Goal: Complete application form

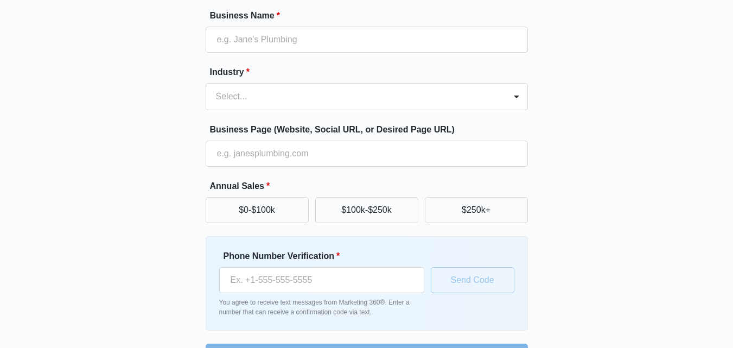
scroll to position [109, 0]
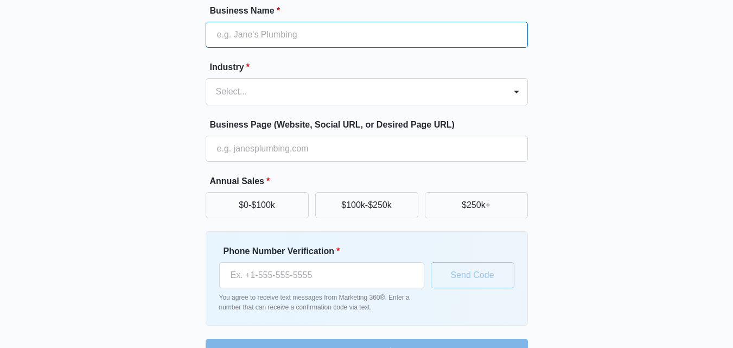
click at [319, 39] on input "Business Name *" at bounding box center [367, 35] width 322 height 26
type input "[PERSON_NAME]"
type input "[PHONE_NUMBER]"
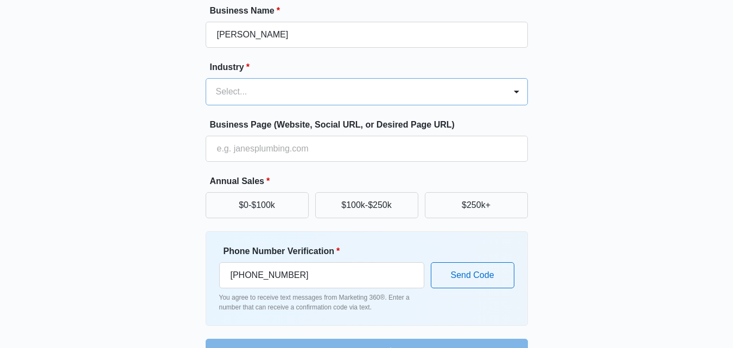
click at [295, 91] on div at bounding box center [354, 91] width 276 height 15
click at [262, 92] on div at bounding box center [354, 91] width 276 height 15
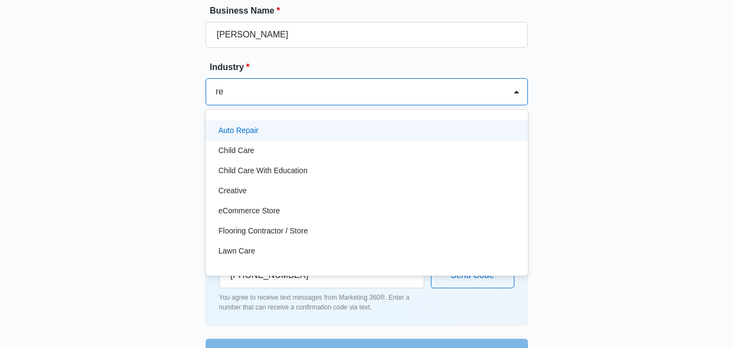
type input "rea"
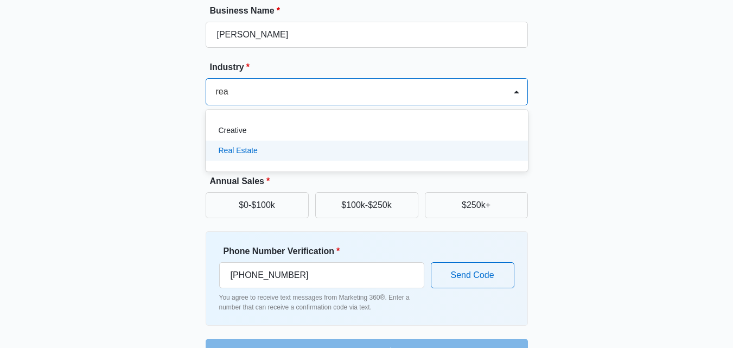
click at [268, 149] on div "Real Estate" at bounding box center [366, 150] width 294 height 11
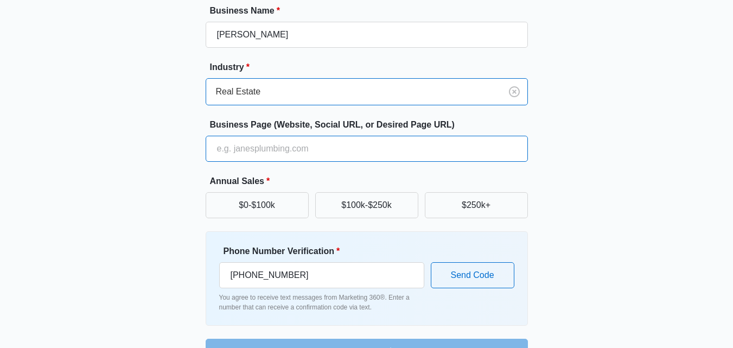
click at [247, 148] on input "Business Page (Website, Social URL, or Desired Page URL)" at bounding box center [367, 149] width 322 height 26
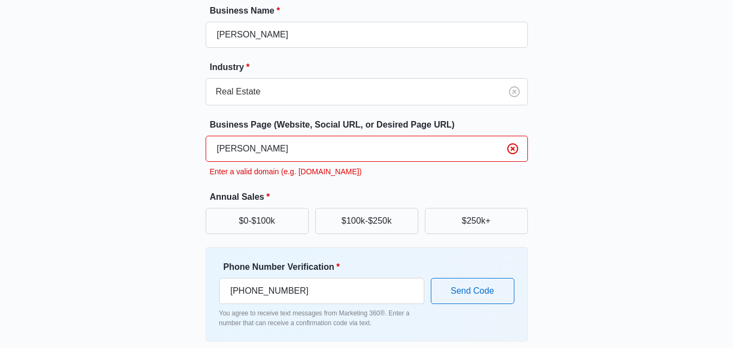
scroll to position [154, 0]
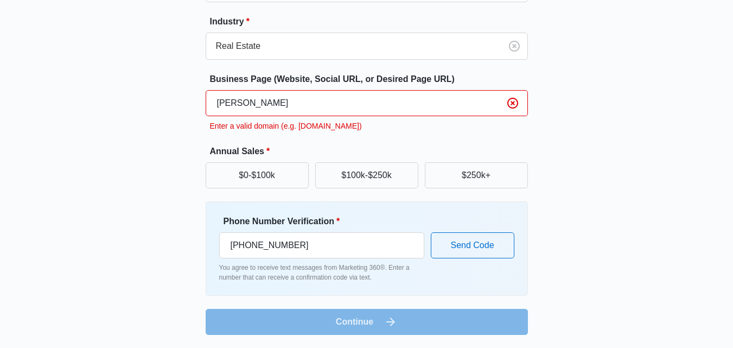
click at [277, 100] on input "[PERSON_NAME]" at bounding box center [367, 103] width 322 height 26
paste input "[URL][DOMAIN_NAME]"
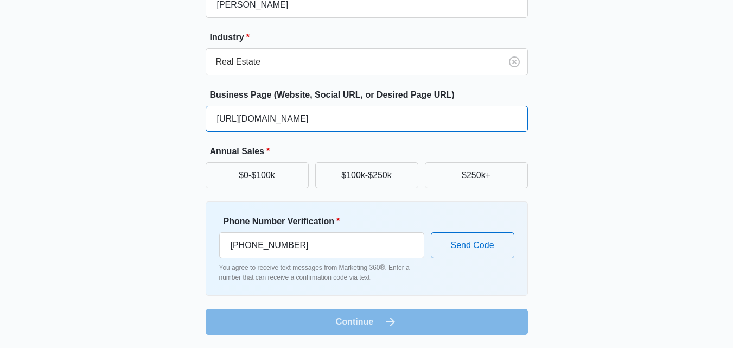
scroll to position [138, 0]
type input "[URL][DOMAIN_NAME]"
click at [154, 107] on div "Great to meet you, Shad Tell us about your business Business Name * [PERSON_NAM…" at bounding box center [366, 115] width 651 height 440
click at [342, 182] on button "$100k-$250k" at bounding box center [366, 175] width 103 height 26
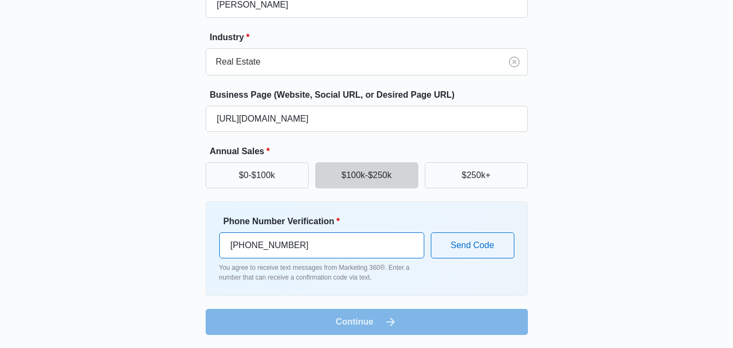
click at [308, 240] on input "[PHONE_NUMBER]" at bounding box center [321, 245] width 205 height 26
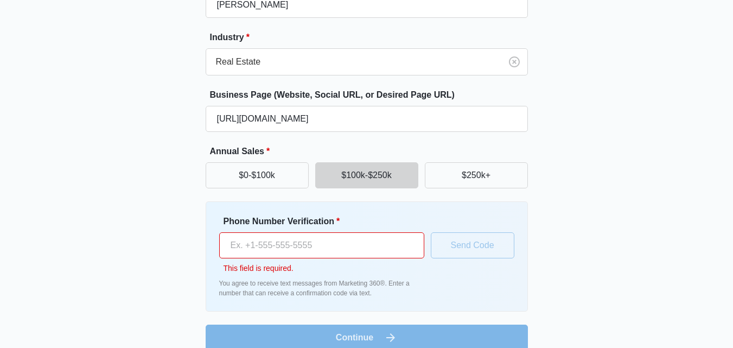
click at [618, 221] on div "Great to meet you, Shad Tell us about your business Business Name * [PERSON_NAM…" at bounding box center [366, 123] width 651 height 456
click at [332, 254] on input "Phone Number Verification *" at bounding box center [321, 245] width 205 height 26
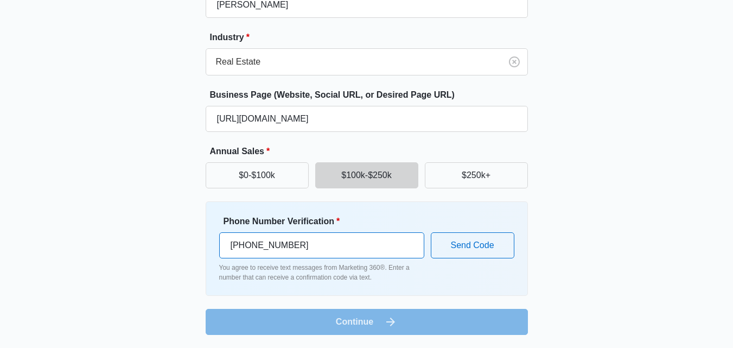
type input "[PHONE_NUMBER]"
click at [442, 288] on div "Phone Number Verification * [PHONE_NUMBER] You agree to receive text messages f…" at bounding box center [367, 248] width 322 height 94
click at [376, 325] on form "Business Name * [PERSON_NAME] Industry * Real Estate Business Page (Website, So…" at bounding box center [367, 154] width 322 height 360
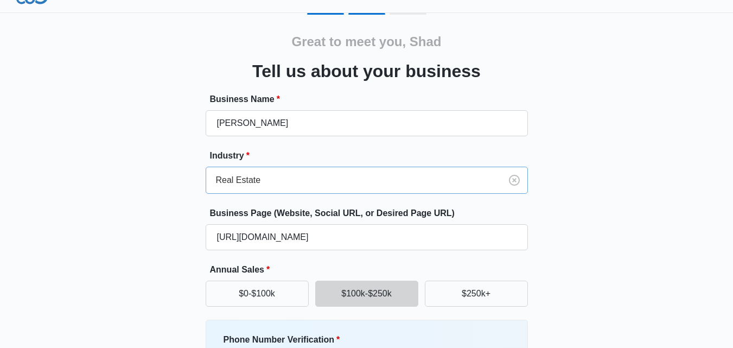
scroll to position [0, 0]
